Goal: Task Accomplishment & Management: Use online tool/utility

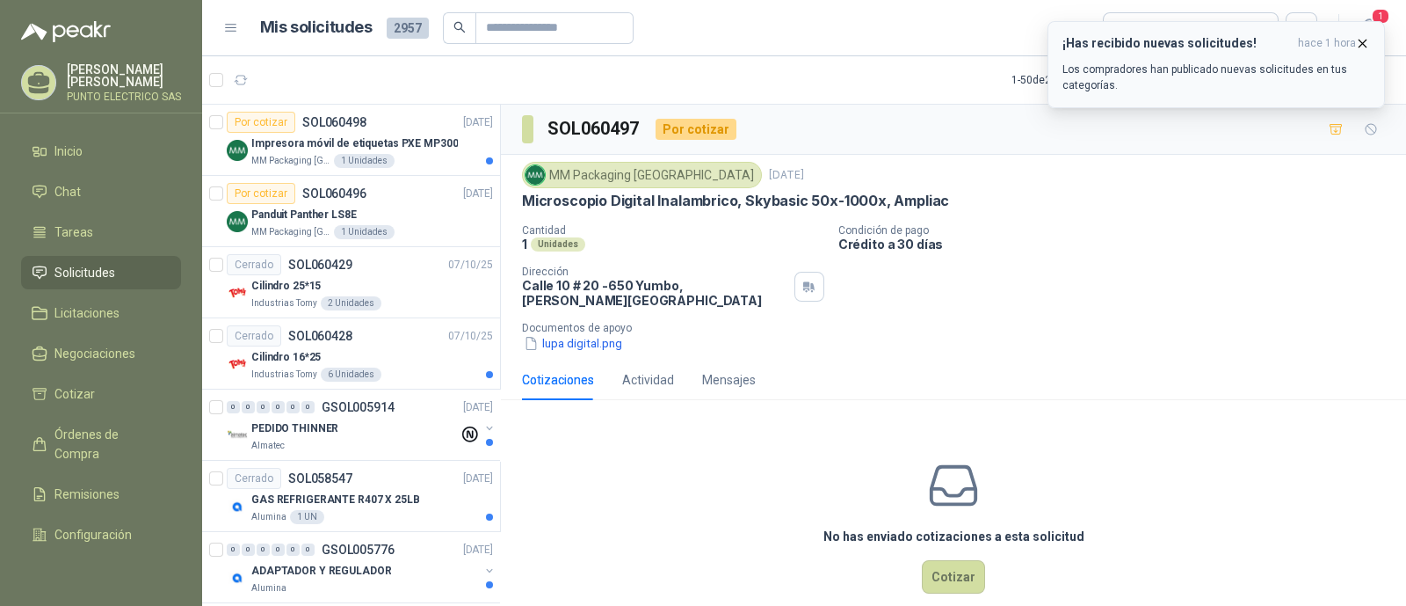
click at [1121, 63] on p "Los compradores han publicado nuevas solicitudes en tus categorías." at bounding box center [1217, 78] width 308 height 32
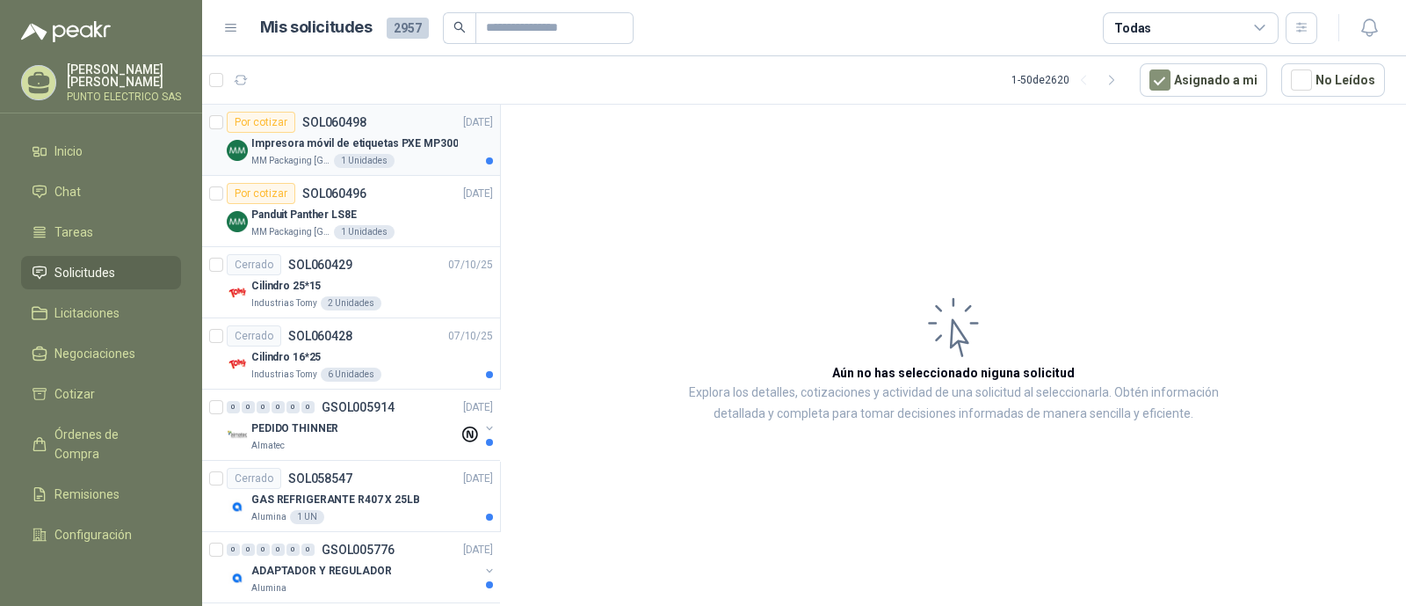
click at [300, 142] on p "Impresora móvil de etiquetas PXE MP300" at bounding box center [354, 143] width 207 height 17
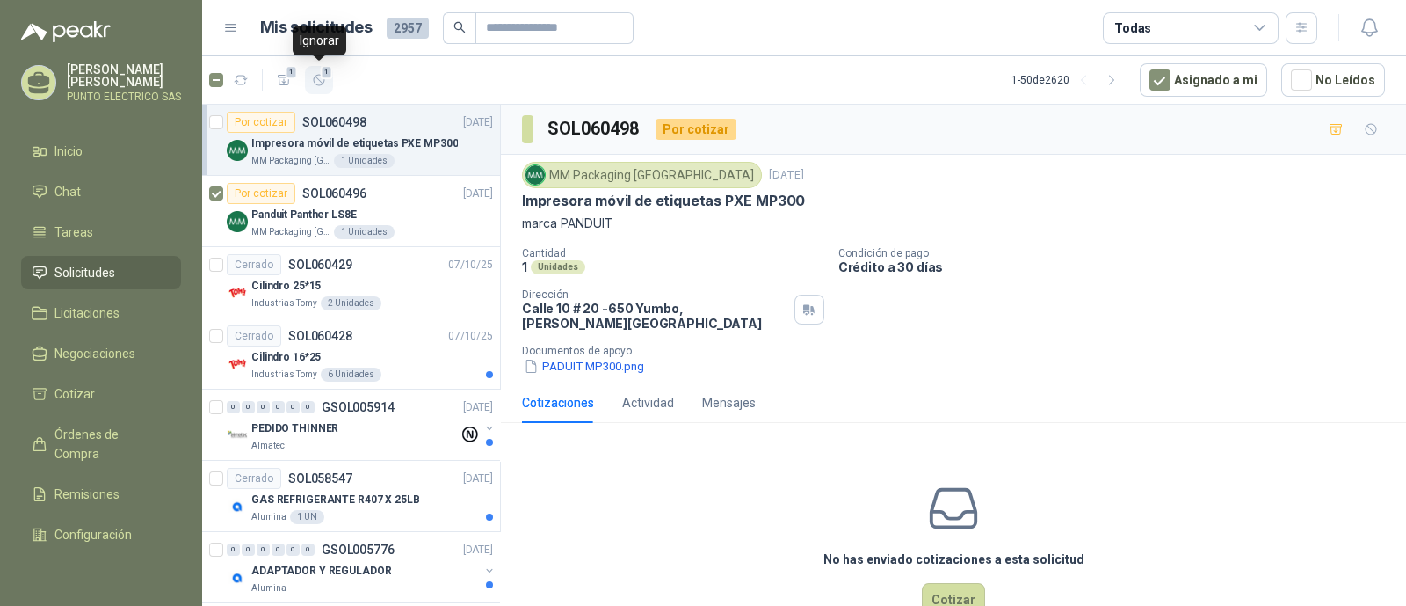
click at [316, 81] on icon "button" at bounding box center [319, 80] width 15 height 15
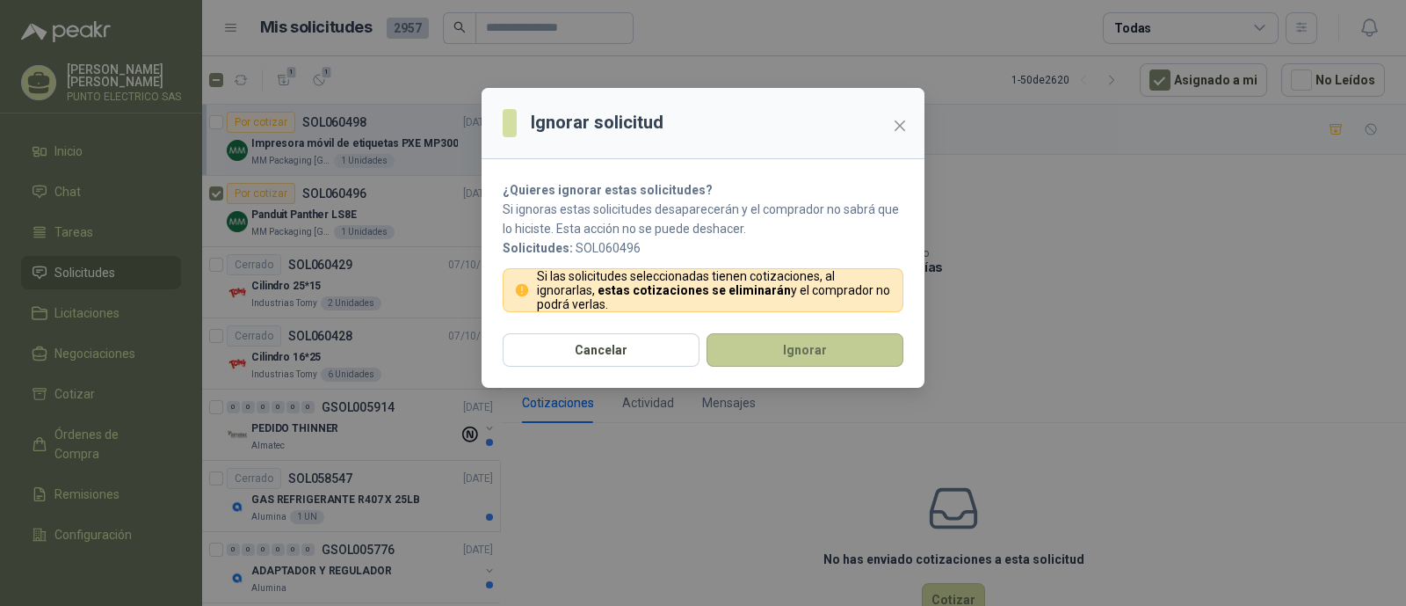
click at [831, 359] on button "Ignorar" at bounding box center [805, 349] width 197 height 33
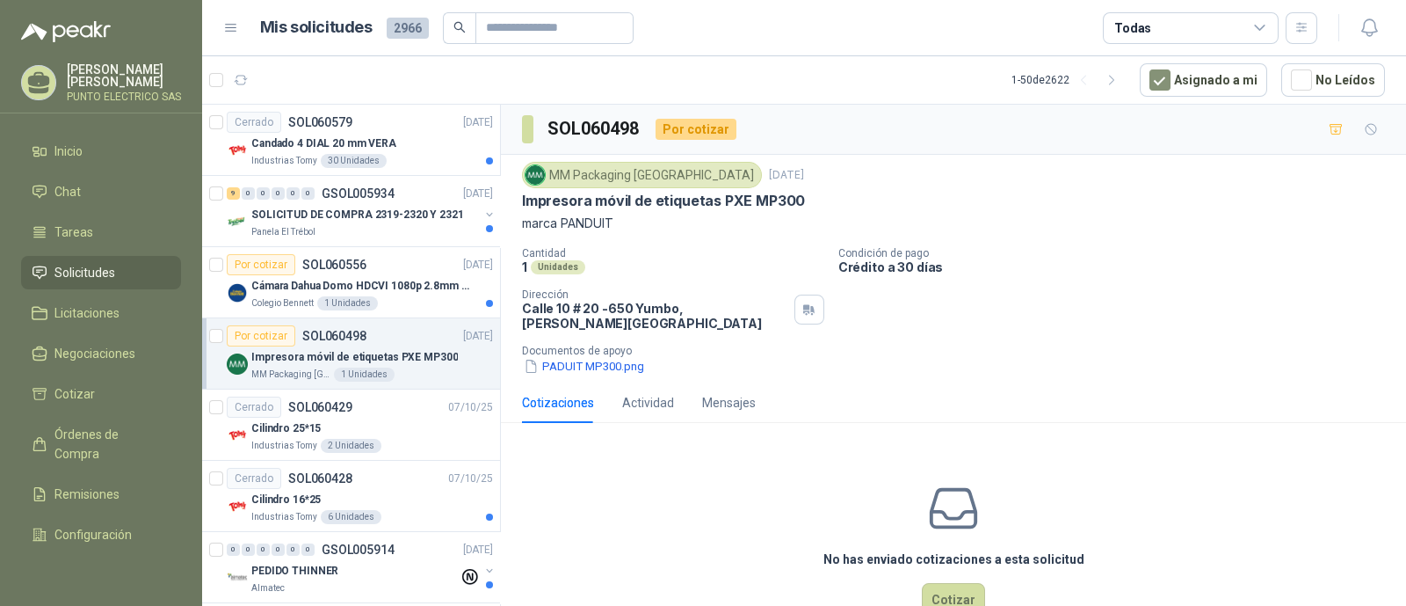
scroll to position [36, 0]
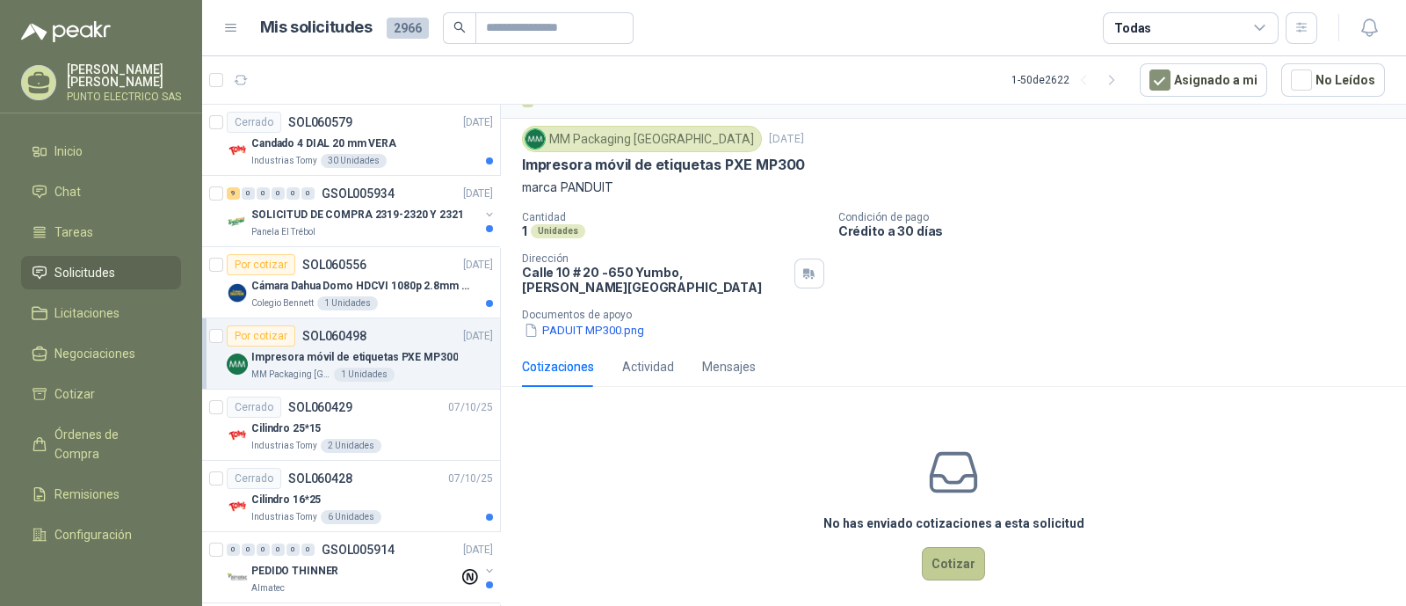
click at [952, 551] on button "Cotizar" at bounding box center [953, 563] width 63 height 33
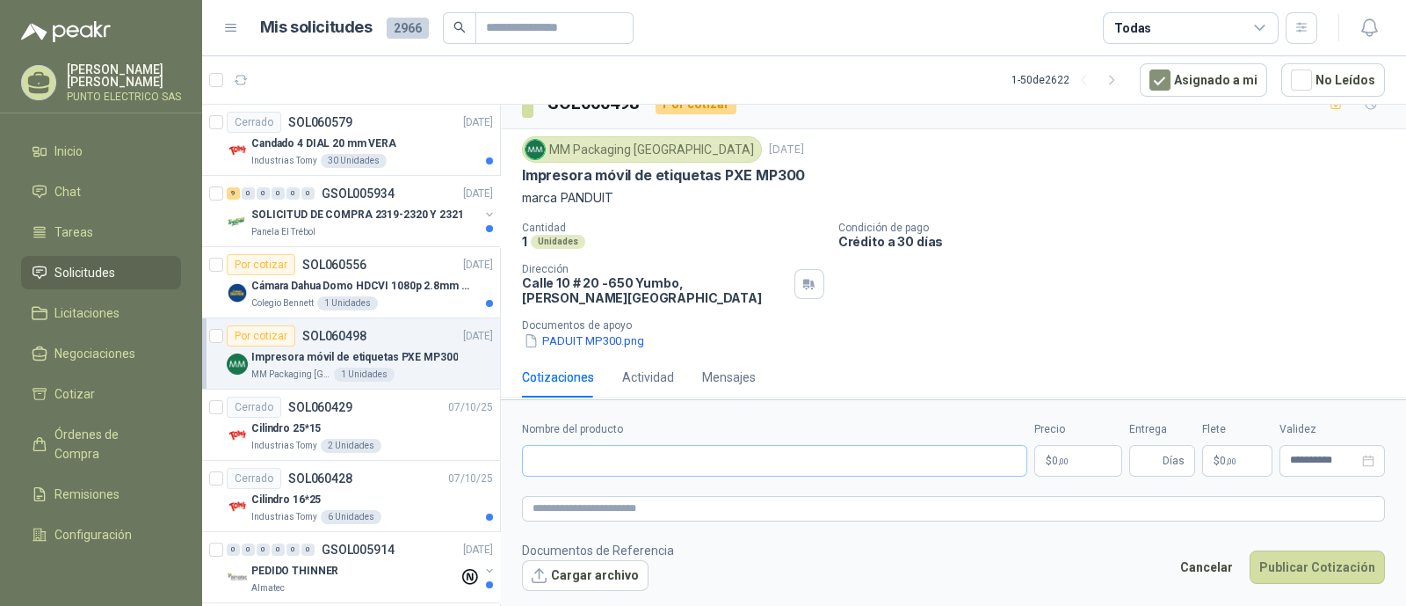
scroll to position [25, 0]
click at [636, 462] on input "Nombre del producto" at bounding box center [774, 461] width 505 height 32
drag, startPoint x: 620, startPoint y: 461, endPoint x: 626, endPoint y: 498, distance: 37.4
click at [620, 463] on input "**********" at bounding box center [774, 461] width 505 height 32
click at [793, 466] on input "**********" at bounding box center [774, 461] width 505 height 32
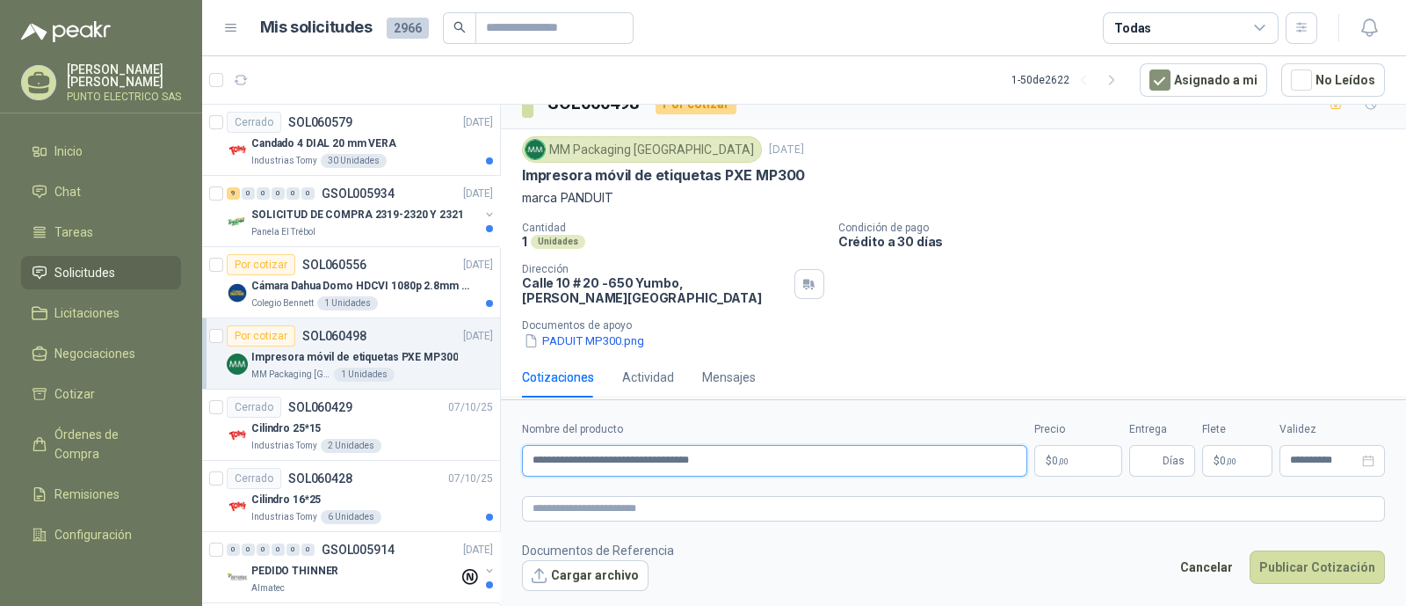
type input "**********"
click at [1060, 464] on body "[PERSON_NAME] PUNTO ELECTRICO SAS Inicio Chat Tareas Solicitudes Licitaciones N…" at bounding box center [703, 303] width 1406 height 606
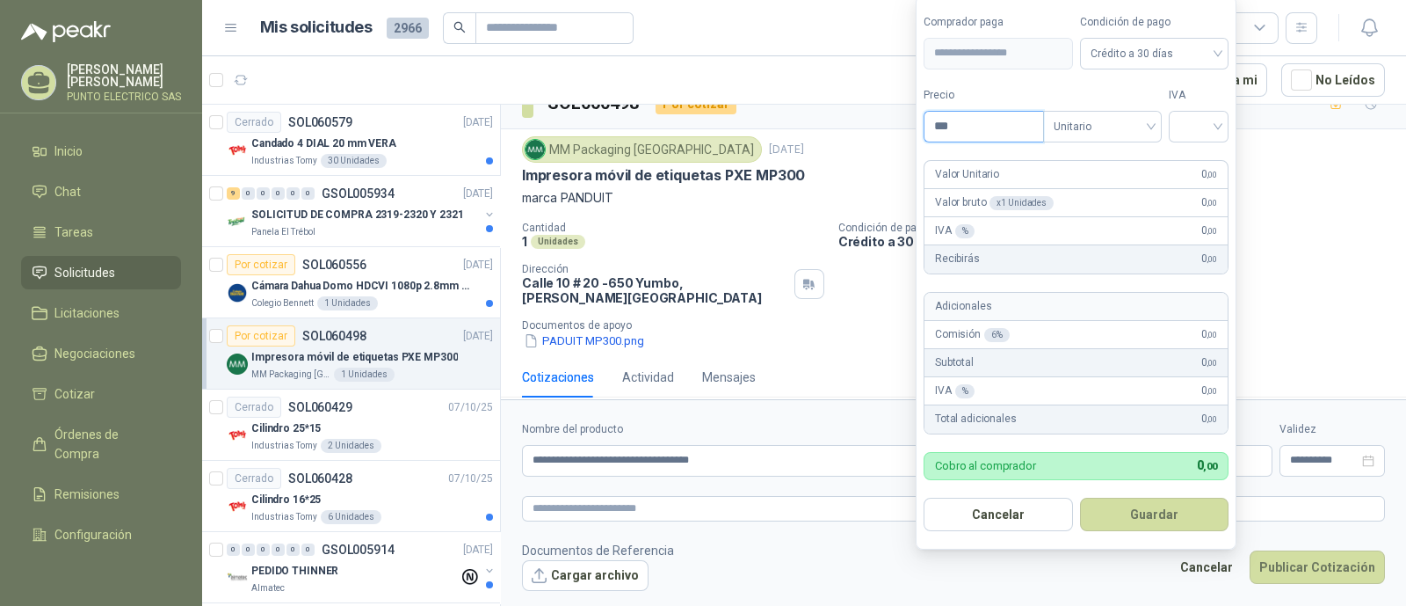
click at [985, 136] on input "***" at bounding box center [984, 127] width 119 height 30
click at [1212, 58] on span "Crédito a 30 días" at bounding box center [1155, 53] width 128 height 26
type input "**********"
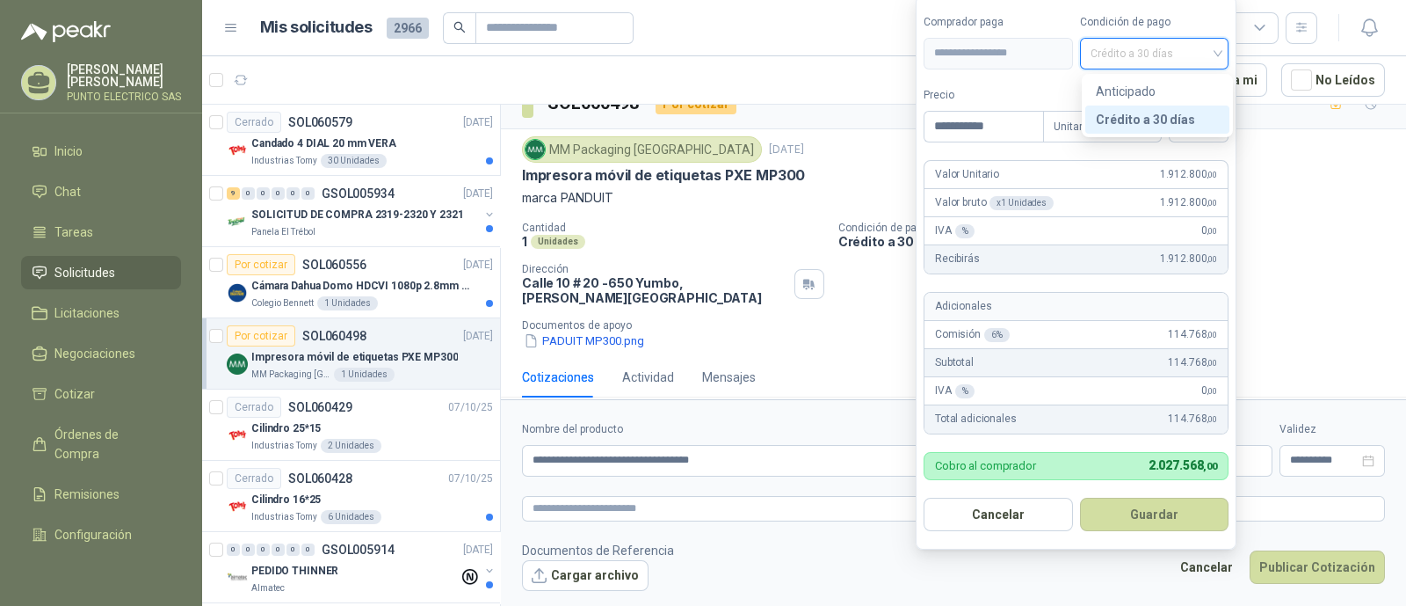
click at [1161, 120] on div "Crédito a 30 días" at bounding box center [1157, 119] width 123 height 19
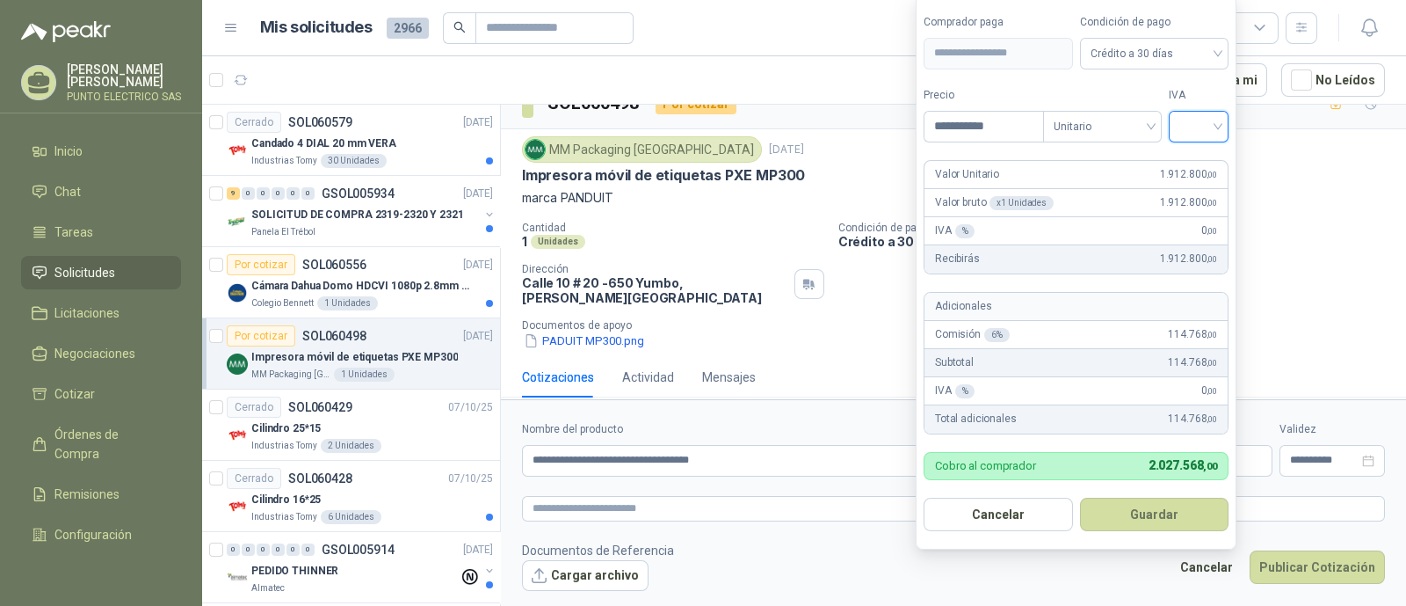
click at [1218, 121] on input "search" at bounding box center [1199, 125] width 39 height 26
click at [1197, 163] on div "19%" at bounding box center [1203, 164] width 33 height 19
click at [1154, 510] on button "Guardar" at bounding box center [1157, 514] width 151 height 33
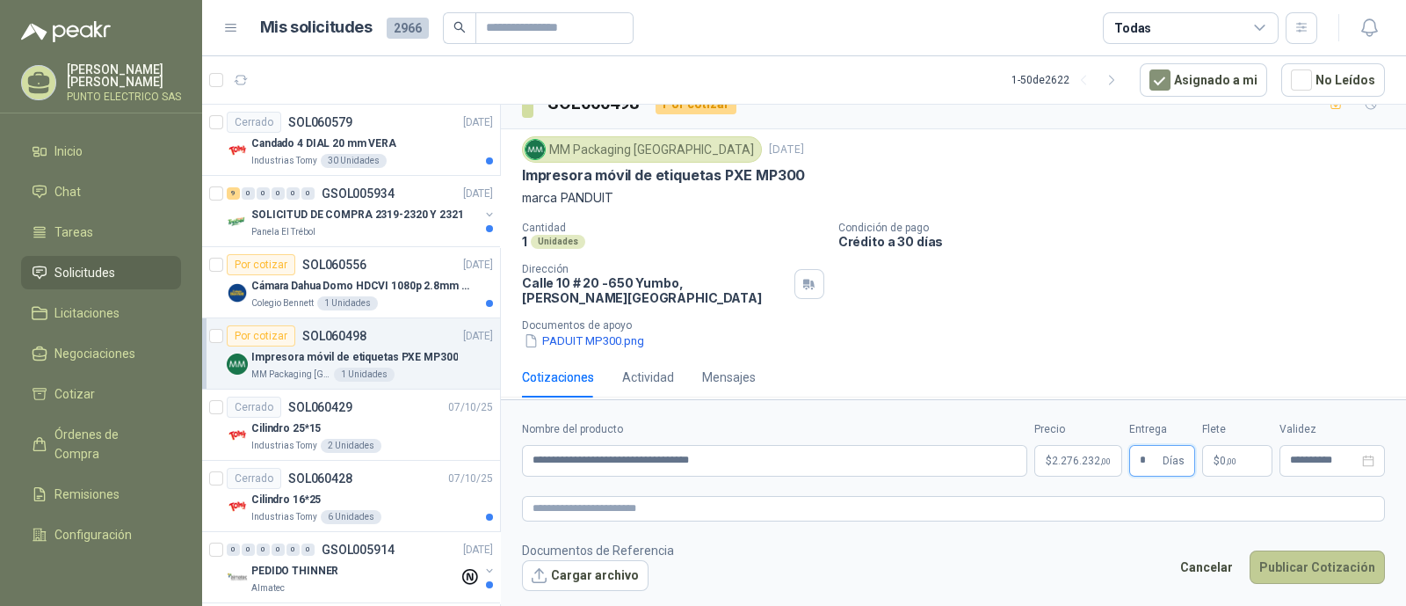
type input "*"
click at [1328, 573] on button "Publicar Cotización" at bounding box center [1317, 566] width 135 height 33
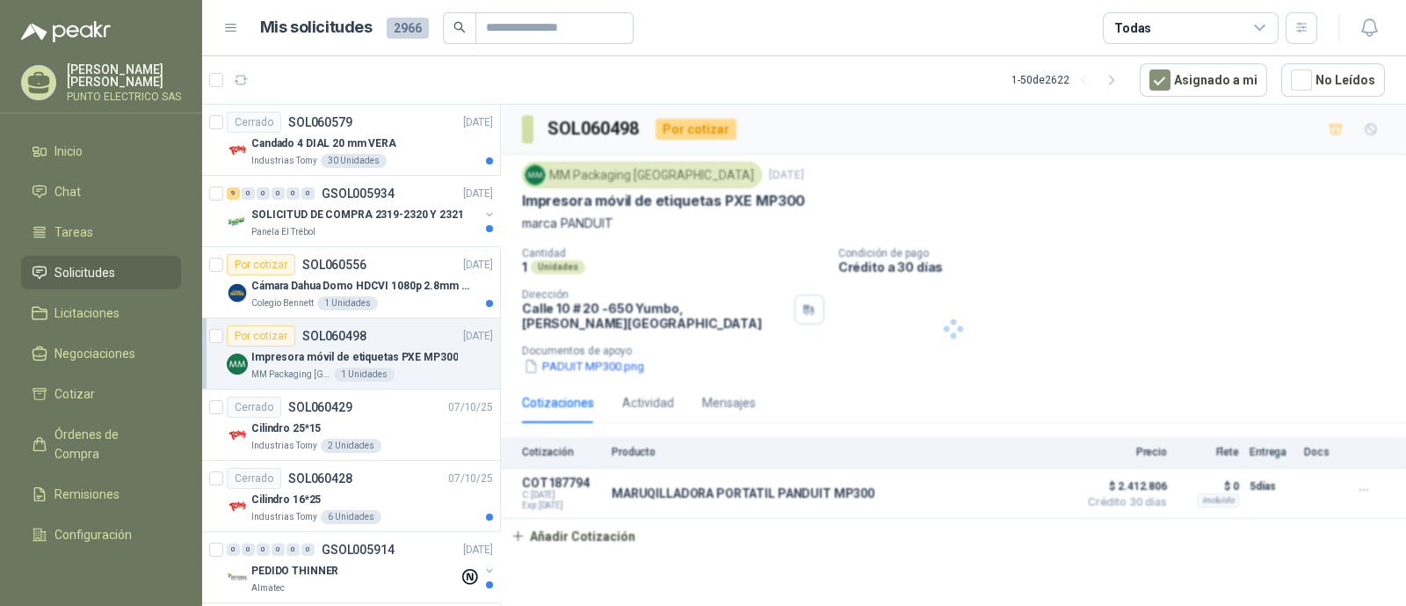
scroll to position [0, 0]
click at [415, 261] on div "Por cotizar SOL060556 [DATE]" at bounding box center [360, 264] width 266 height 21
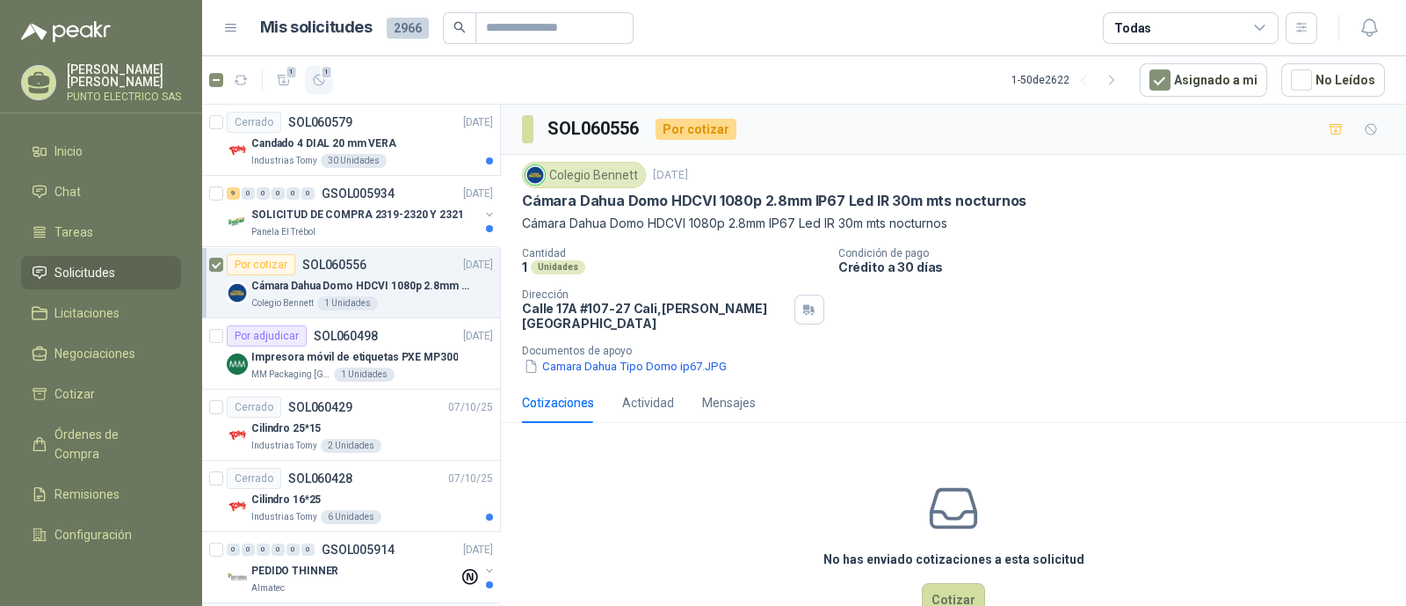
click at [319, 83] on icon "button" at bounding box center [319, 80] width 15 height 15
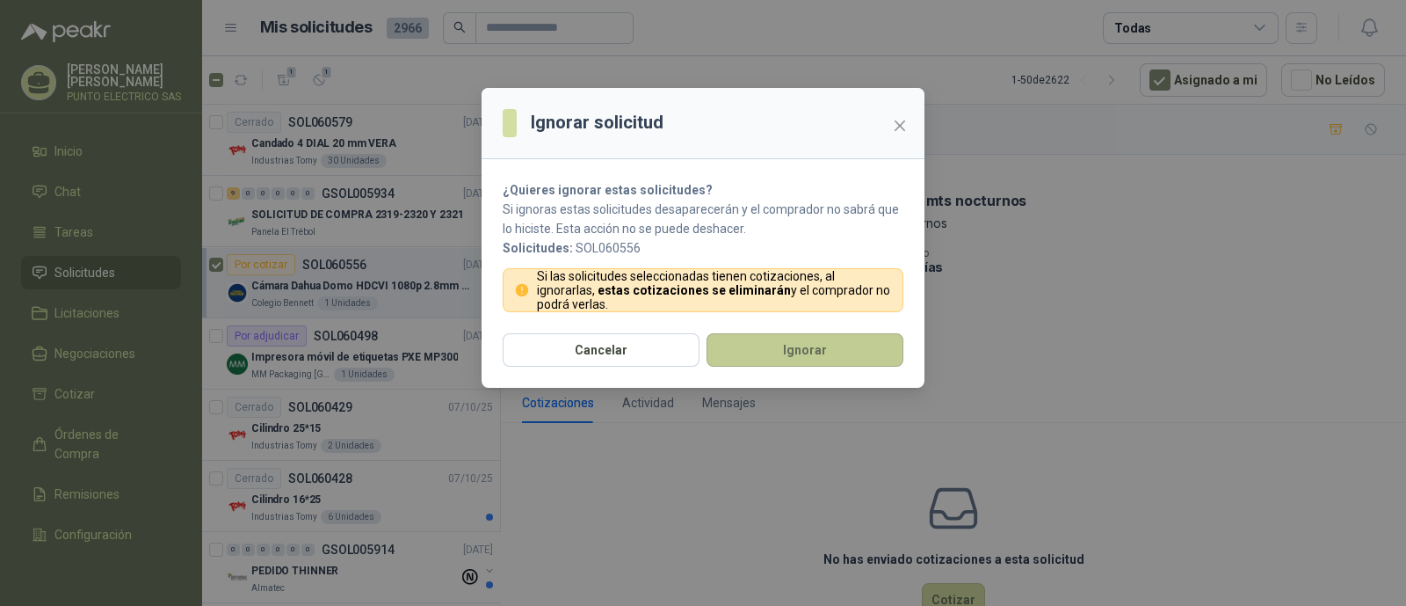
click at [789, 347] on button "Ignorar" at bounding box center [805, 349] width 197 height 33
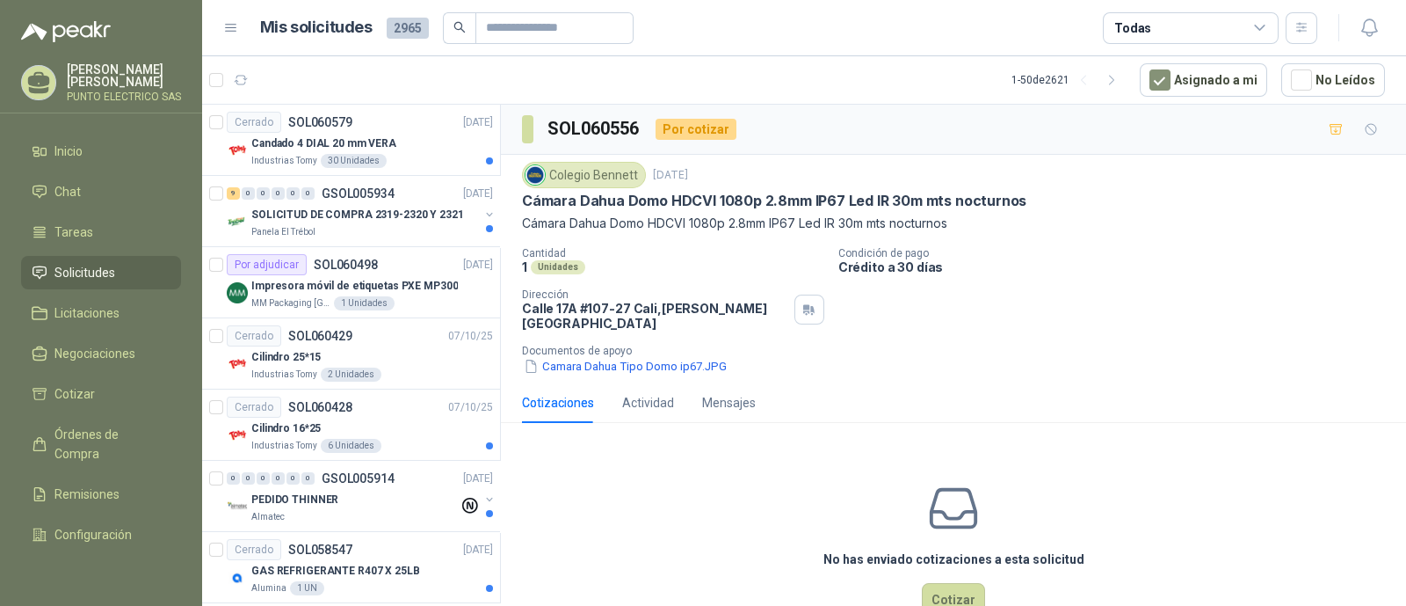
click at [374, 207] on p "SOLICITUD DE COMPRA 2319-2320 Y 2321" at bounding box center [357, 215] width 213 height 17
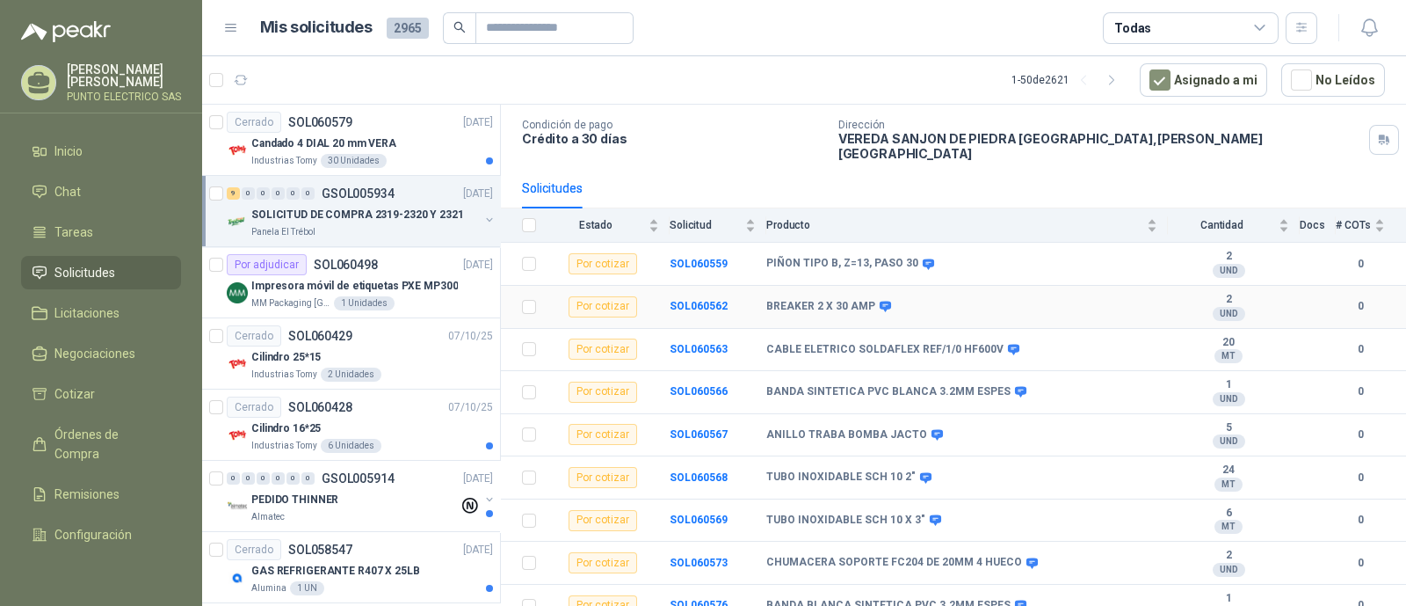
scroll to position [112, 0]
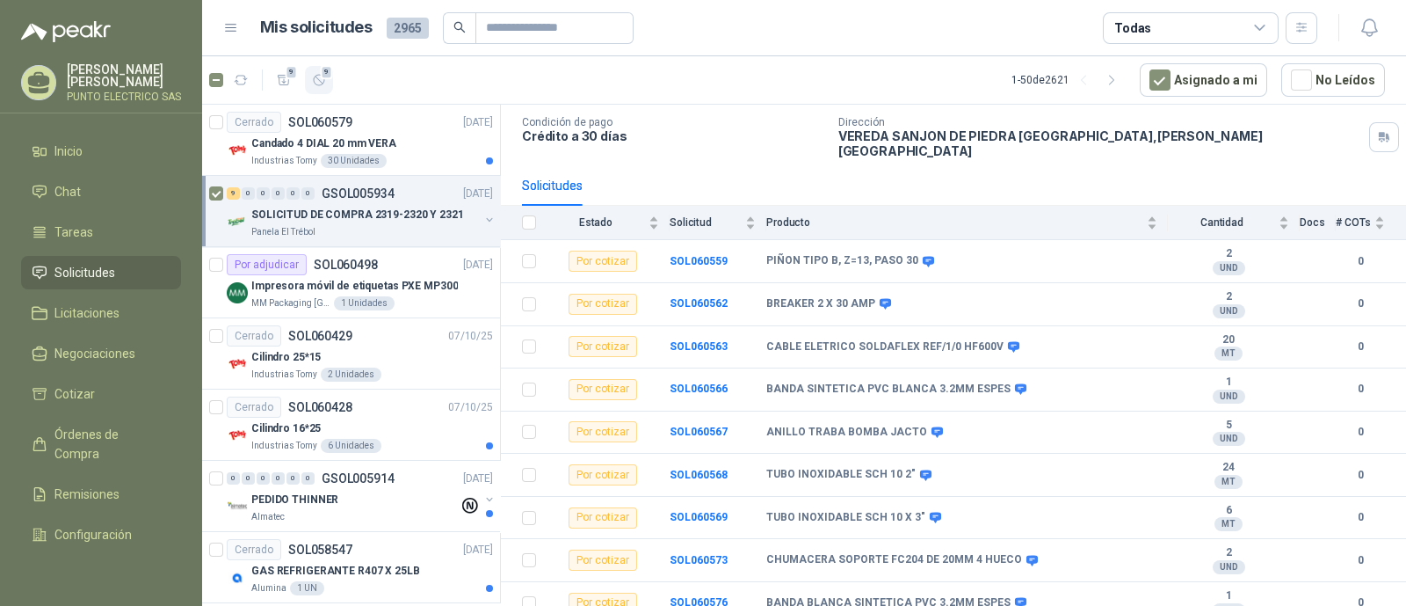
click at [323, 81] on icon "button" at bounding box center [319, 80] width 15 height 15
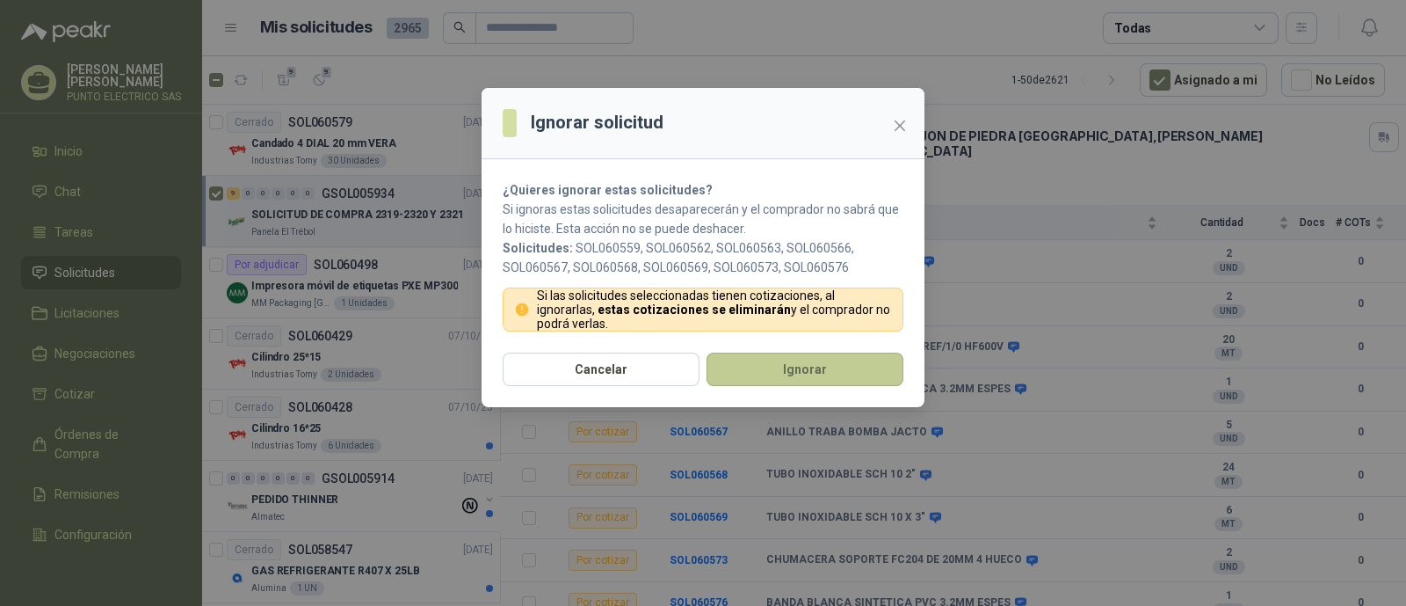
click at [810, 370] on button "Ignorar" at bounding box center [805, 368] width 197 height 33
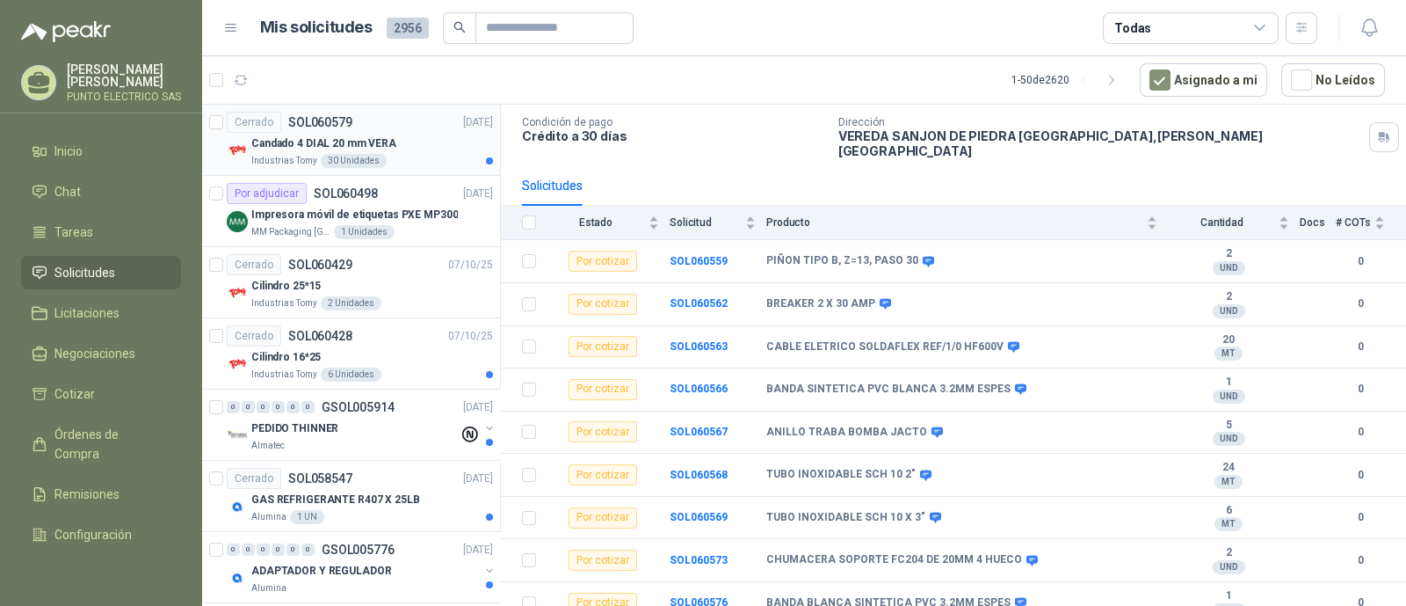
click at [395, 145] on div "Candado 4 DIAL 20 mm VERA" at bounding box center [372, 143] width 242 height 21
